Goal: Transaction & Acquisition: Book appointment/travel/reservation

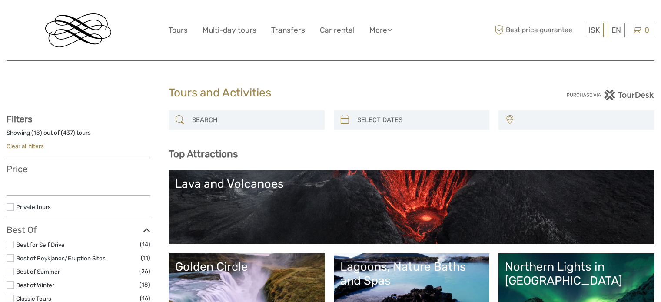
select select
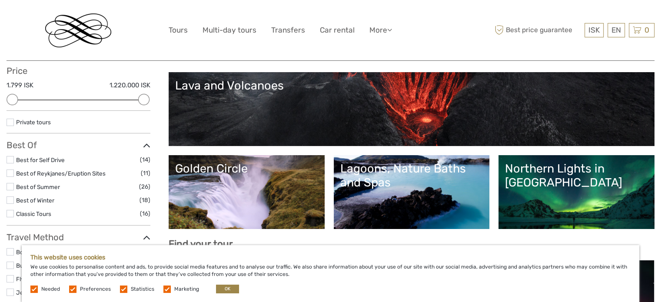
scroll to position [174, 0]
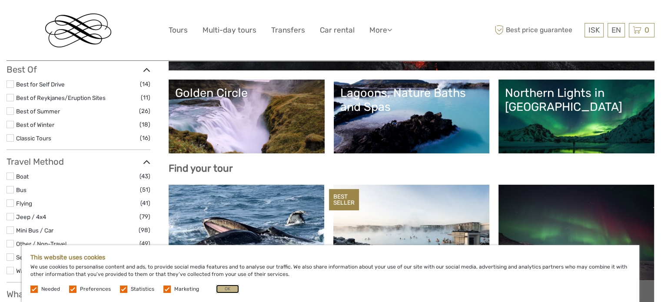
click at [229, 288] on button "OK" at bounding box center [227, 289] width 23 height 9
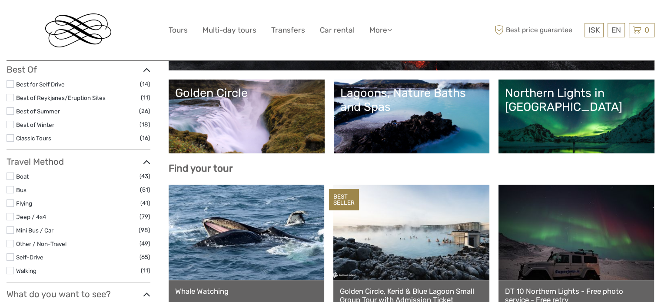
scroll to position [43, 0]
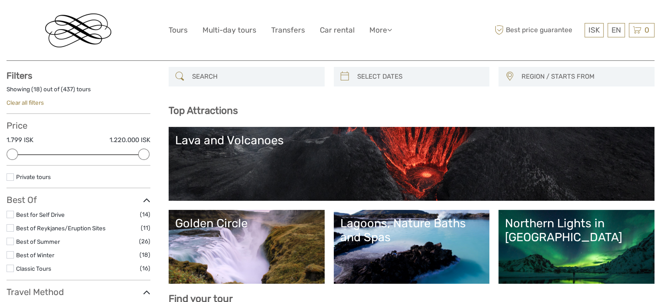
click at [257, 246] on link "Golden Circle" at bounding box center [246, 247] width 143 height 61
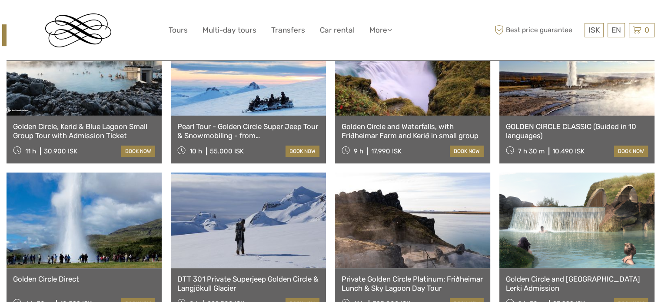
scroll to position [522, 0]
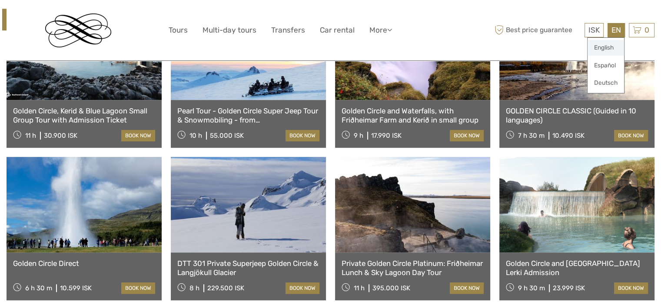
click at [605, 48] on link "English" at bounding box center [606, 48] width 37 height 16
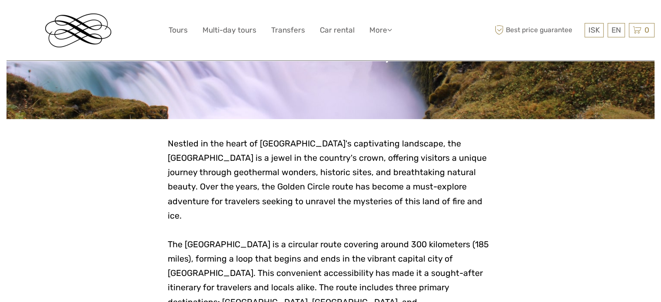
scroll to position [174, 0]
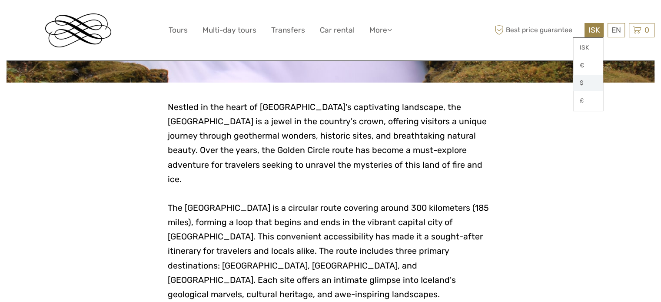
click at [583, 81] on link "$" at bounding box center [588, 83] width 30 height 16
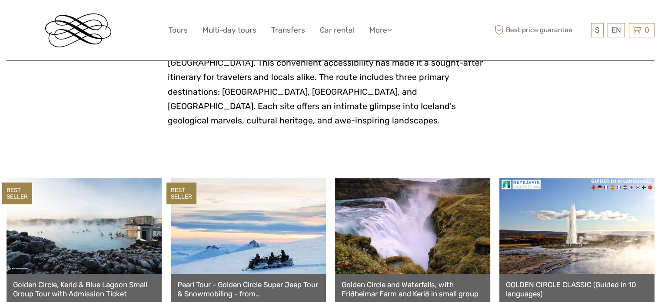
scroll to position [435, 0]
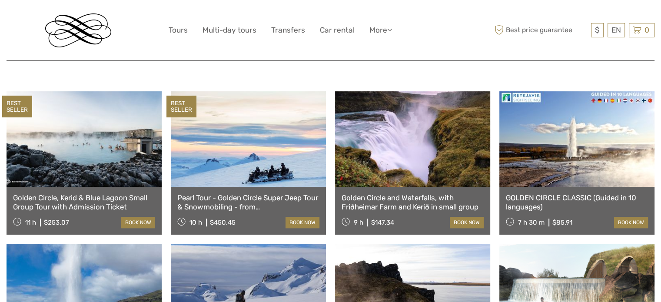
click at [75, 144] on link at bounding box center [84, 139] width 155 height 96
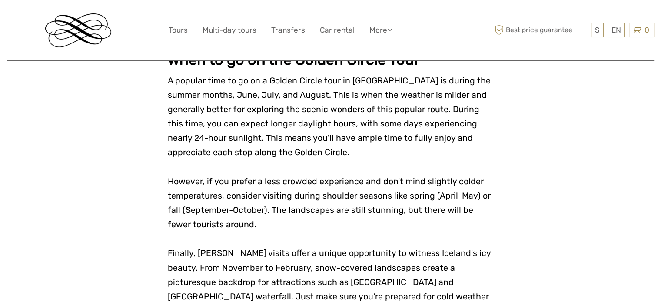
scroll to position [2087, 0]
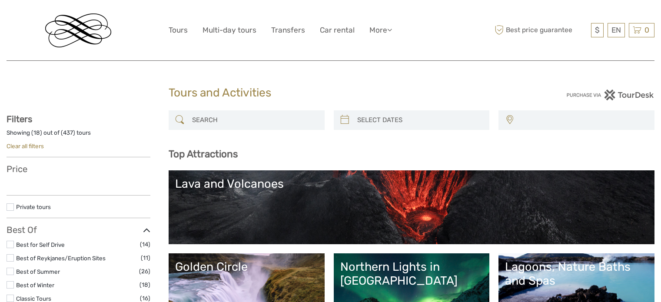
select select
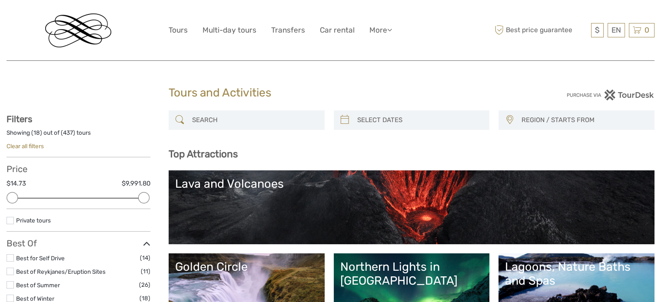
click at [83, 33] on img at bounding box center [78, 30] width 66 height 34
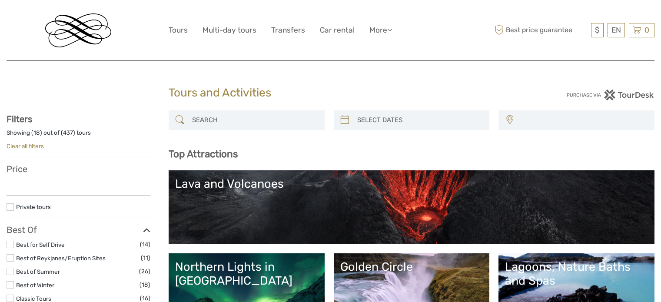
select select
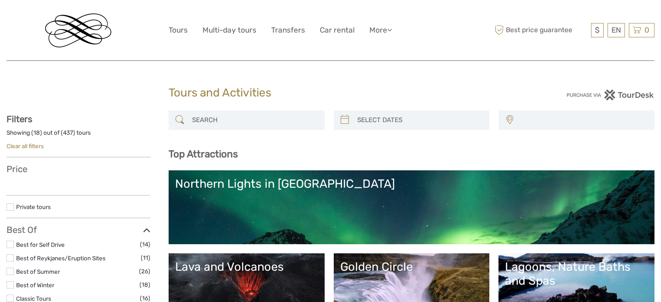
select select
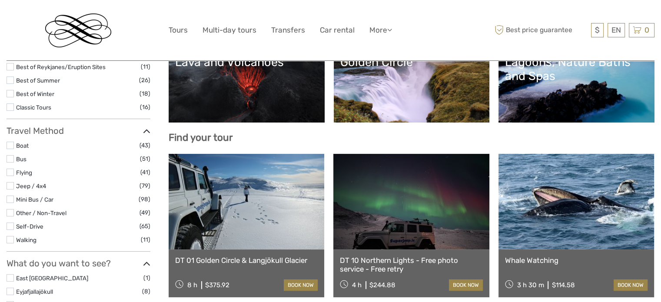
scroll to position [130, 0]
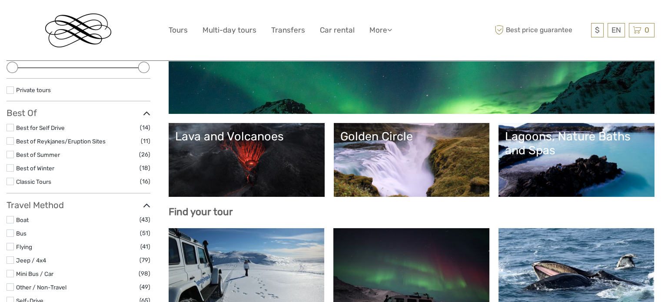
click at [11, 127] on label at bounding box center [10, 127] width 7 height 7
click at [0, 0] on input "checkbox" at bounding box center [0, 0] width 0 height 0
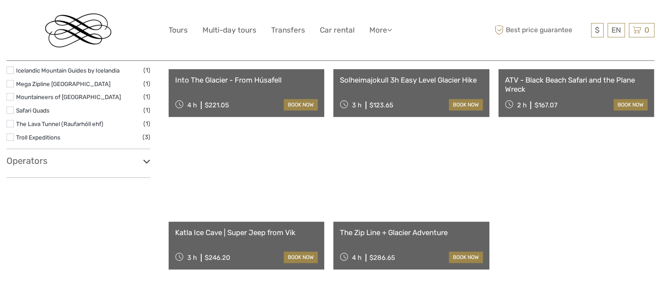
scroll to position [701, 0]
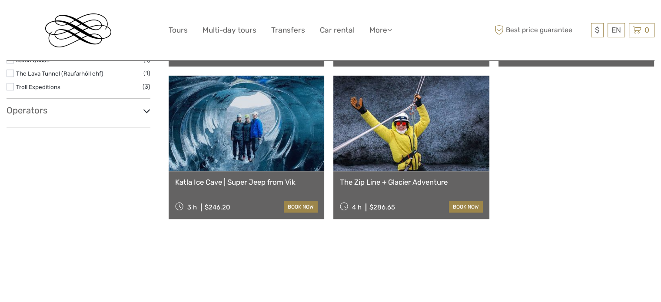
scroll to position [49, 0]
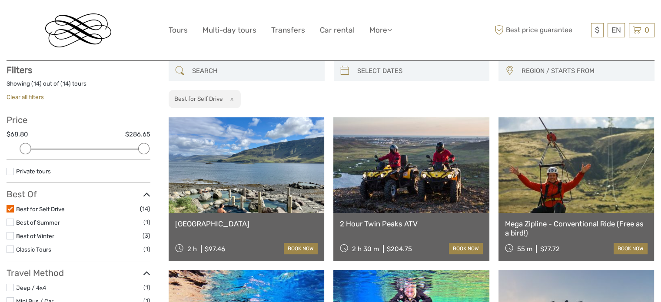
click at [8, 250] on label at bounding box center [10, 249] width 7 height 7
click at [0, 0] on input "checkbox" at bounding box center [0, 0] width 0 height 0
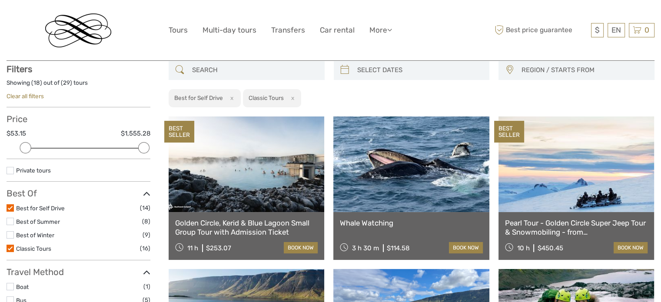
scroll to position [49, 0]
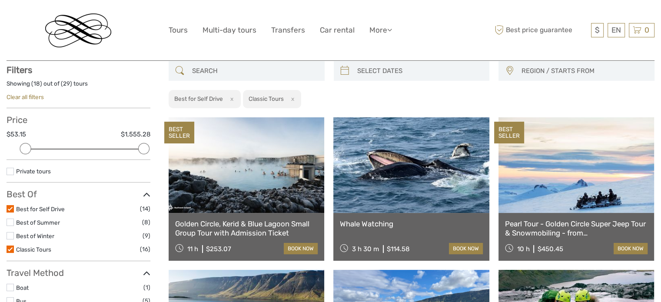
click at [265, 198] on link at bounding box center [247, 165] width 156 height 96
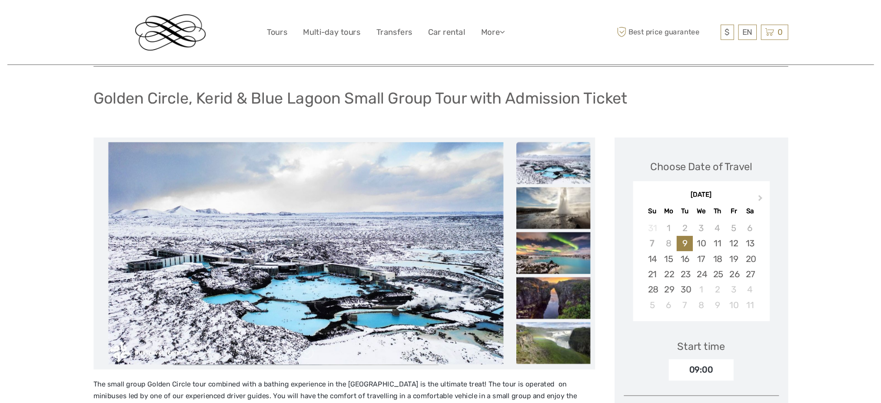
scroll to position [43, 0]
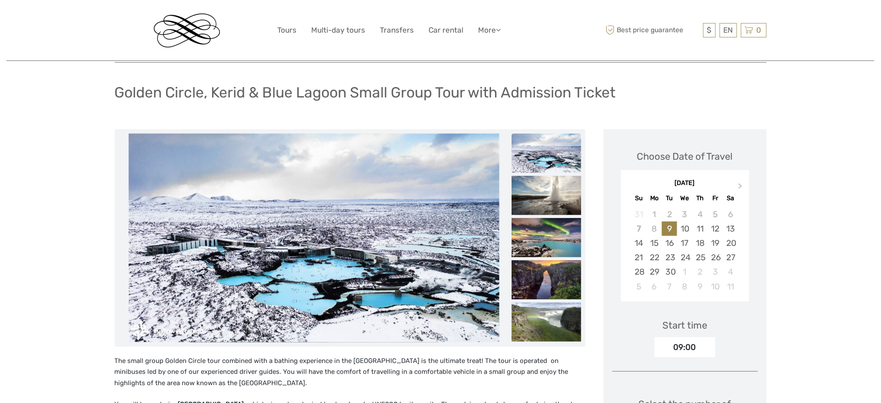
drag, startPoint x: 667, startPoint y: 10, endPoint x: 587, endPoint y: 36, distance: 84.0
click at [587, 36] on div "$ ISK € $ £ EN English Español Deutsch Tours Multi-day tours Transfers Car rent…" at bounding box center [441, 30] width 326 height 47
click at [661, 185] on span "Next Month" at bounding box center [741, 187] width 0 height 13
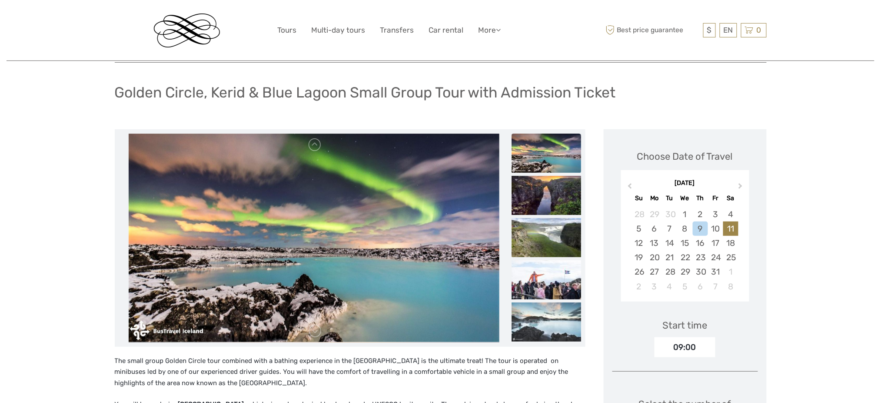
click at [661, 227] on div "11" at bounding box center [730, 228] width 15 height 14
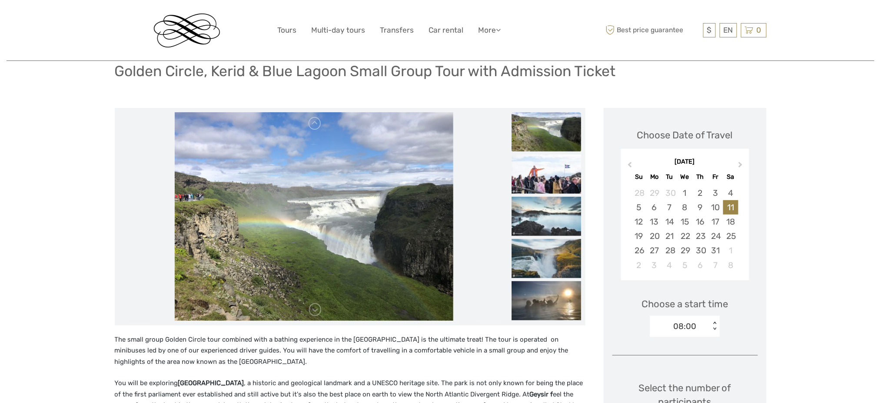
scroll to position [58, 0]
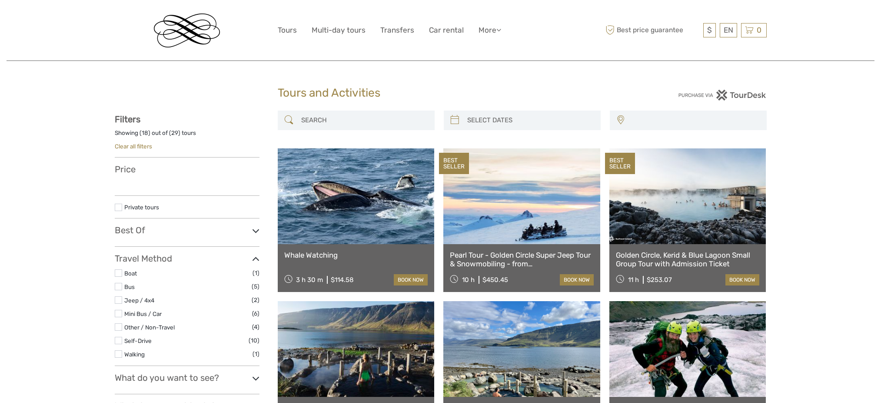
select select
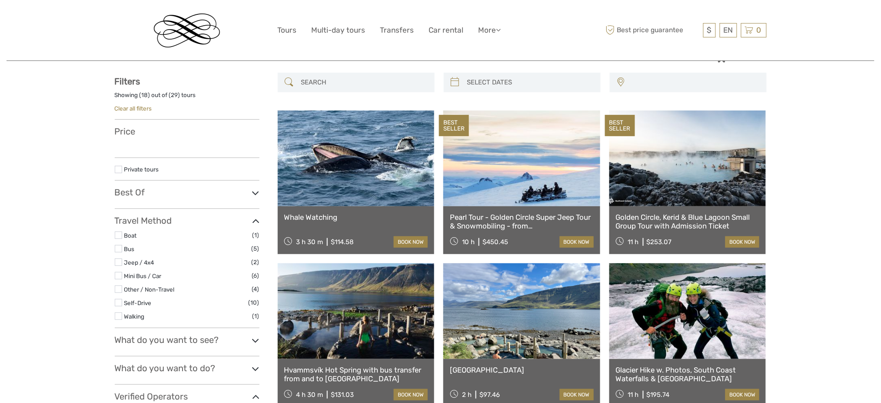
select select
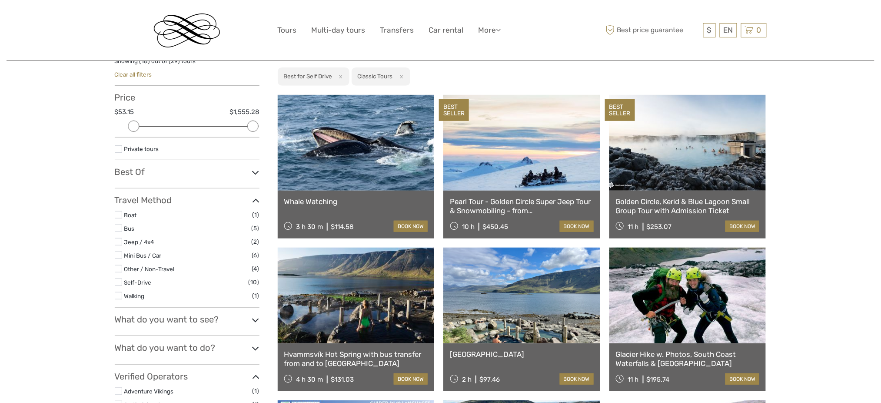
scroll to position [0, 0]
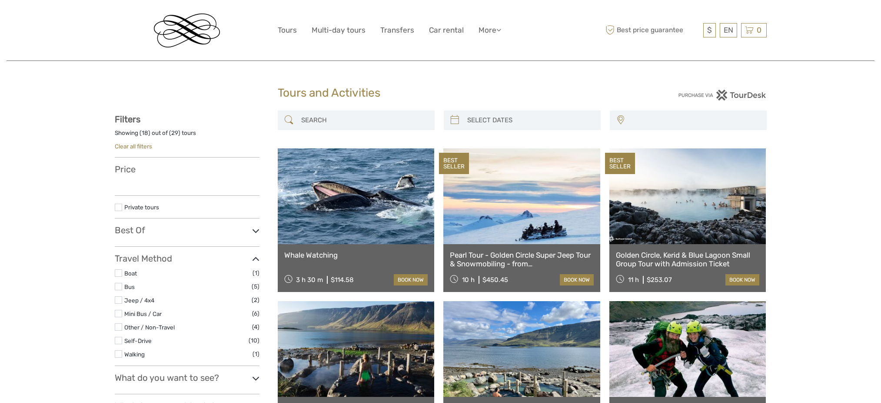
select select
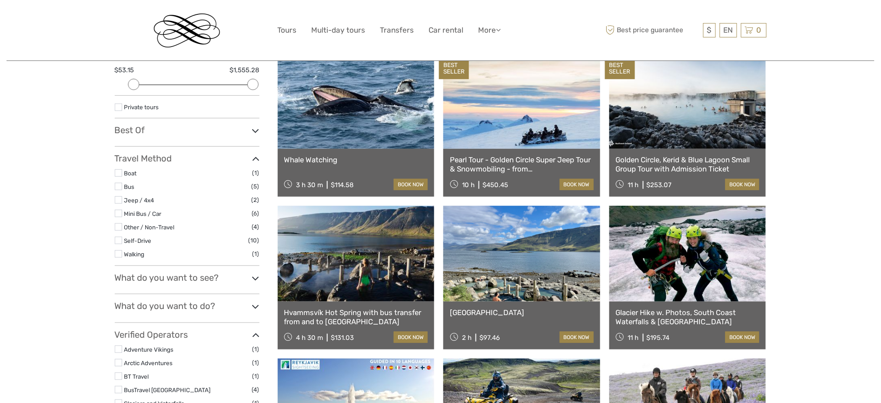
scroll to position [116, 0]
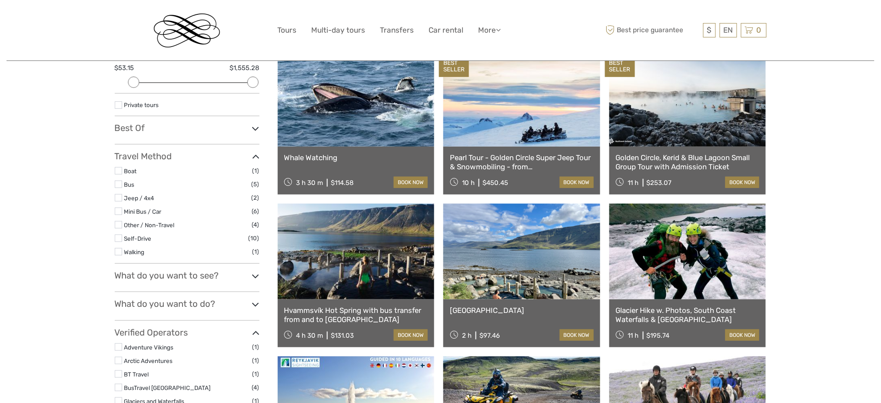
click at [258, 278] on icon at bounding box center [255, 276] width 7 height 12
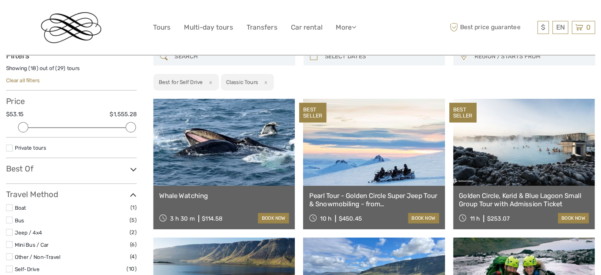
scroll to position [58, 0]
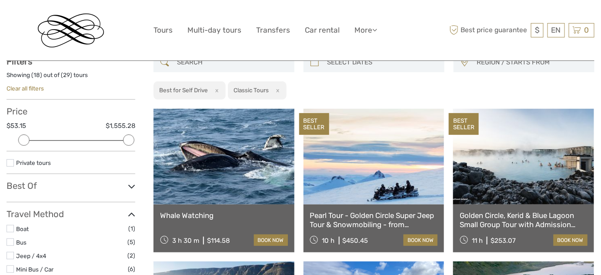
drag, startPoint x: 886, startPoint y: 2, endPoint x: 410, endPoint y: 33, distance: 477.5
click at [410, 33] on div "$ ISK € $ £ EN English Español Deutsch Tours Multi-day tours Transfers Car rent…" at bounding box center [300, 30] width 294 height 47
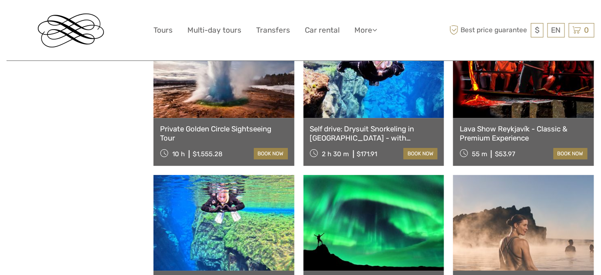
scroll to position [809, 0]
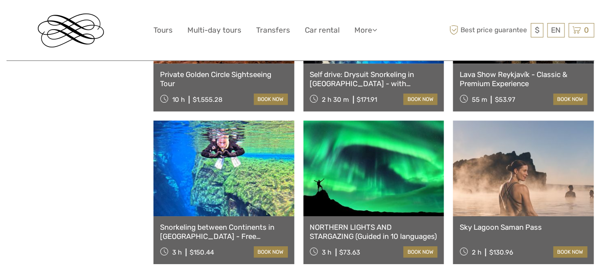
click at [383, 194] on link at bounding box center [373, 168] width 141 height 96
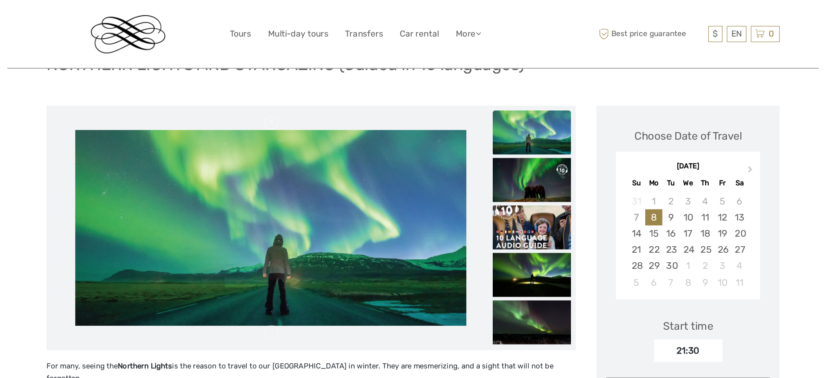
scroll to position [79, 0]
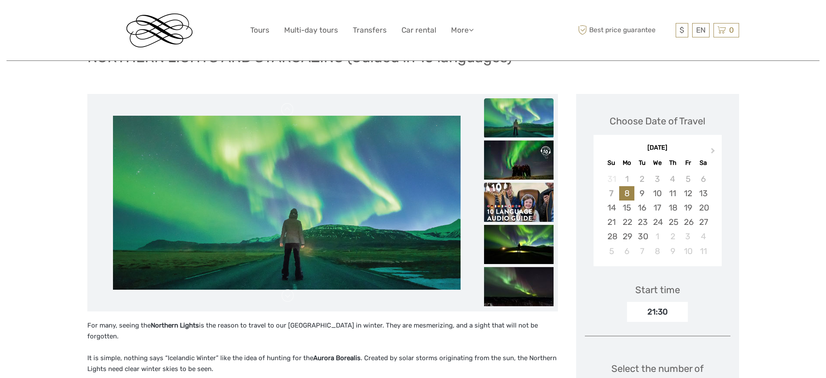
drag, startPoint x: 606, startPoint y: 17, endPoint x: 536, endPoint y: 32, distance: 72.1
click at [536, 32] on div "$ ISK € $ £ EN English Español Deutsch Tours Multi-day tours Transfers Car rent…" at bounding box center [413, 30] width 326 height 47
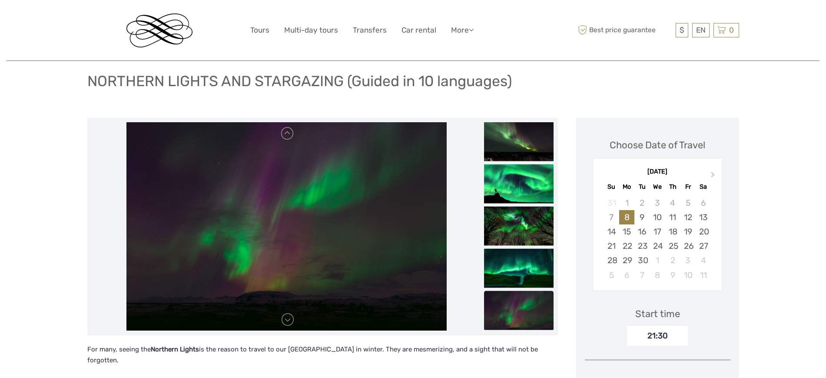
scroll to position [54, 0]
